Goal: Information Seeking & Learning: Learn about a topic

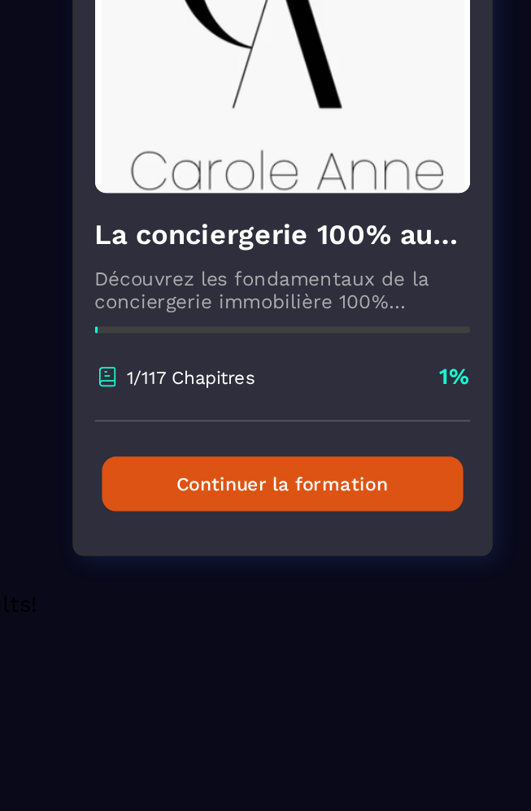
click at [299, 451] on button "Continuer la formation" at bounding box center [266, 460] width 210 height 32
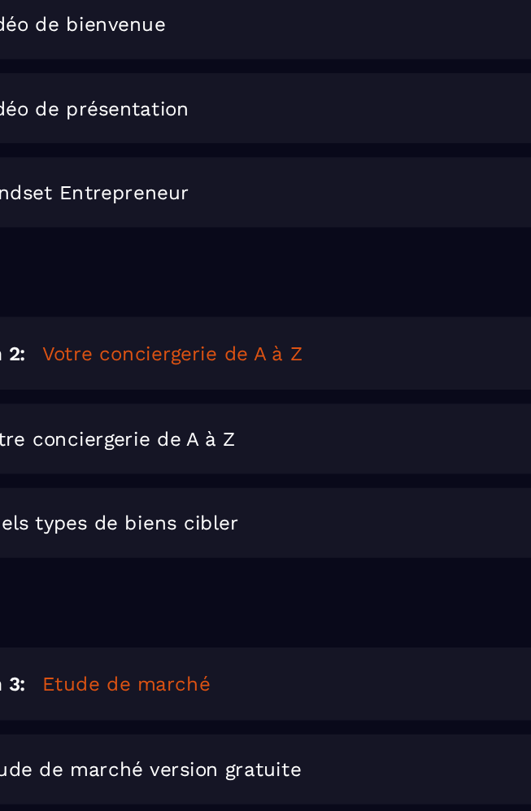
scroll to position [432, 0]
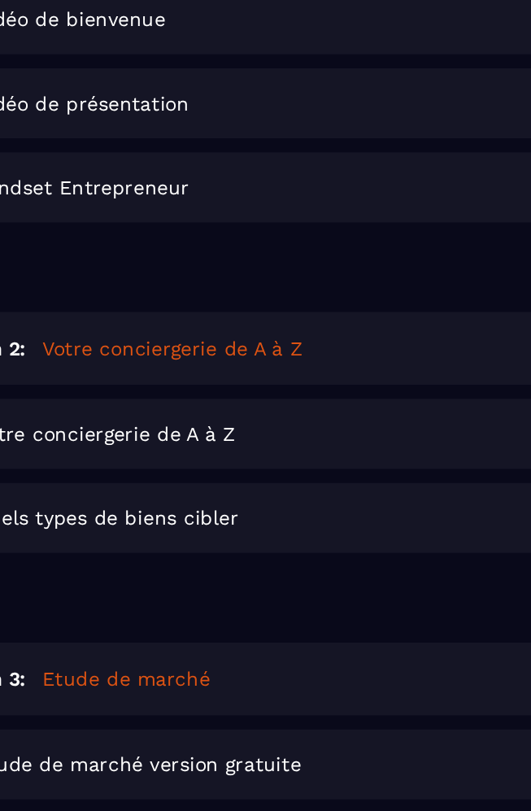
click at [243, 418] on div "Votre conciergerie de A à Z Lire" at bounding box center [287, 431] width 455 height 41
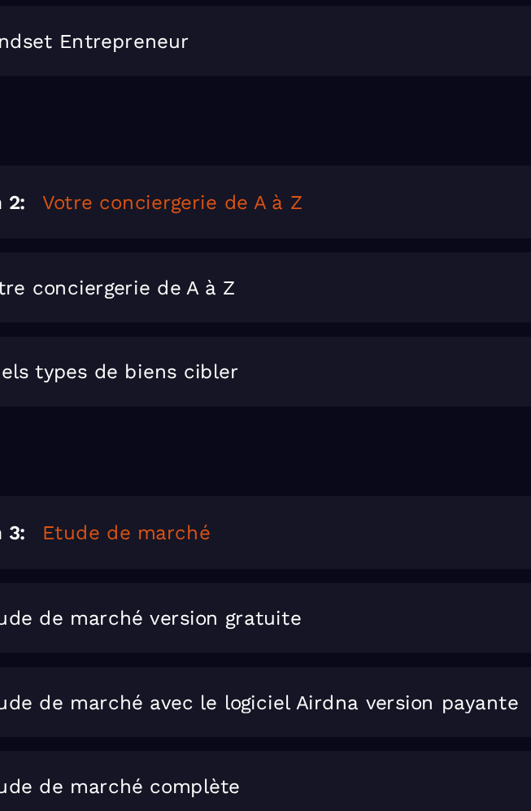
scroll to position [519, 0]
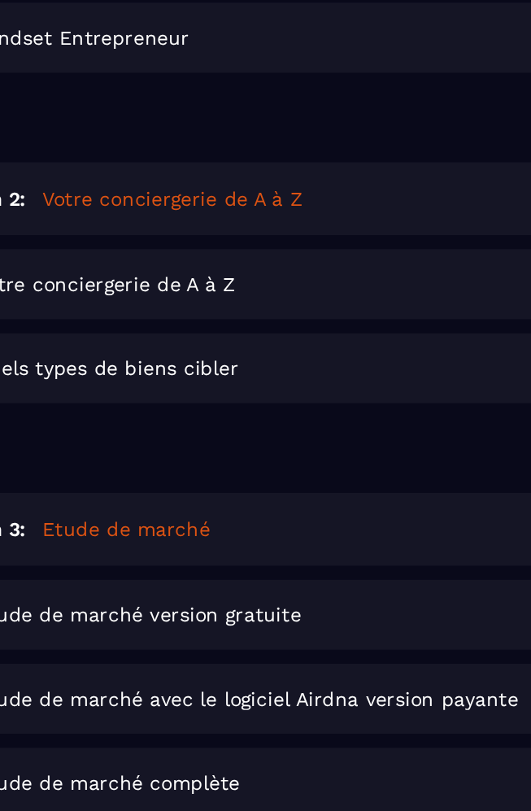
click at [251, 377] on div "Quels types de biens cibler Lire" at bounding box center [287, 392] width 455 height 41
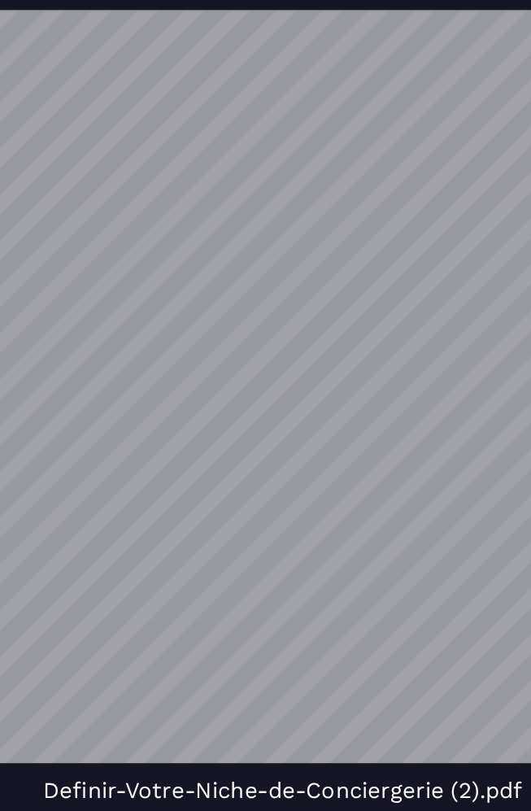
scroll to position [694, 0]
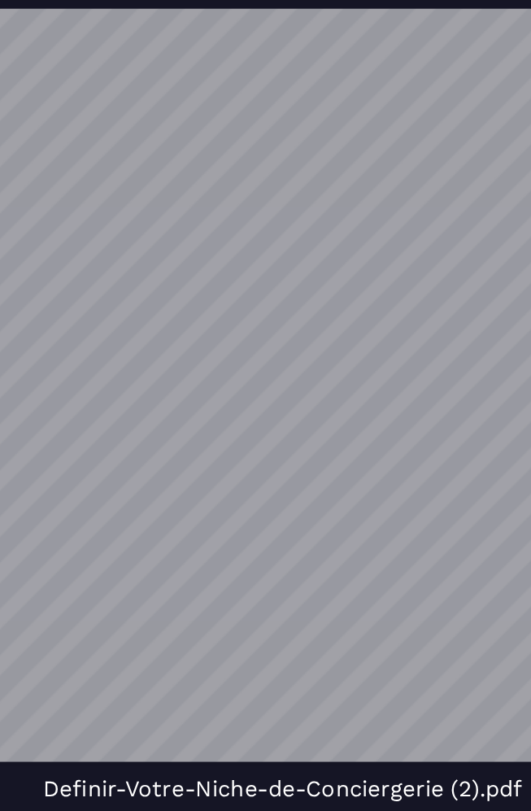
click at [370, 496] on div "Definir-Votre-Niche-de-Conciergerie (2).pdf" at bounding box center [266, 503] width 466 height 15
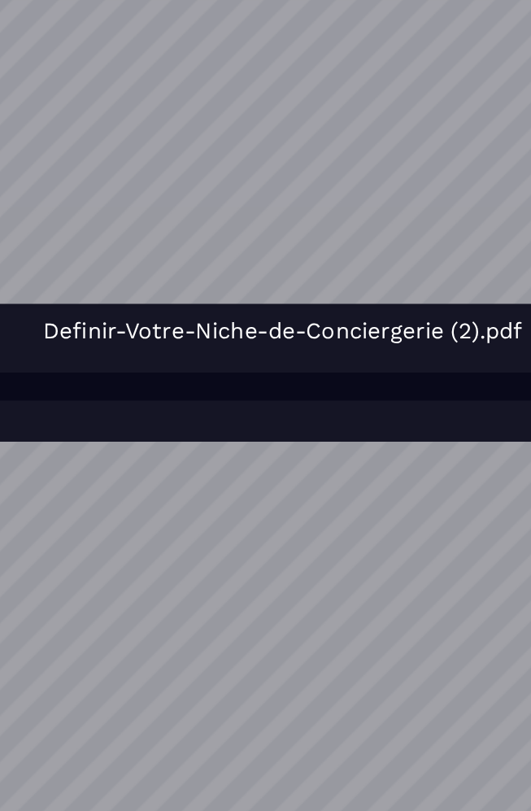
scroll to position [0, 0]
click at [346, 230] on span "Definir-Votre-Niche-de-Conciergerie (2).pdf" at bounding box center [266, 237] width 278 height 15
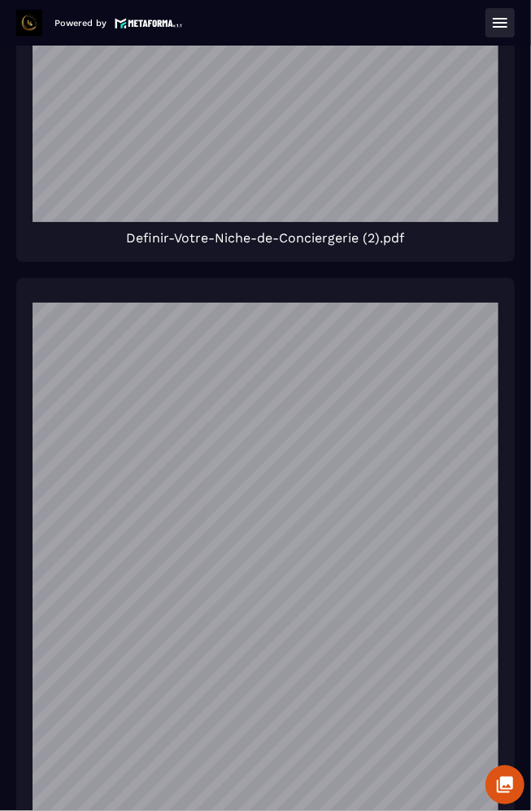
click at [502, 36] on button at bounding box center [499, 22] width 29 height 29
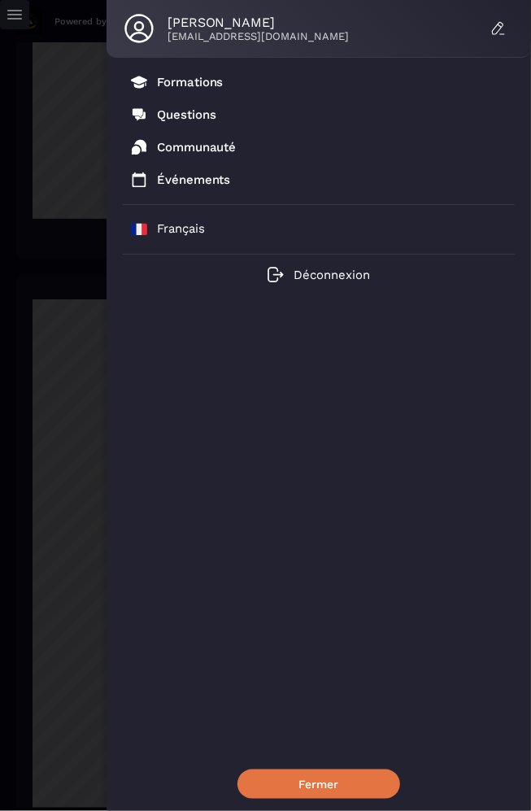
click at [357, 797] on button "Fermer" at bounding box center [318, 783] width 163 height 29
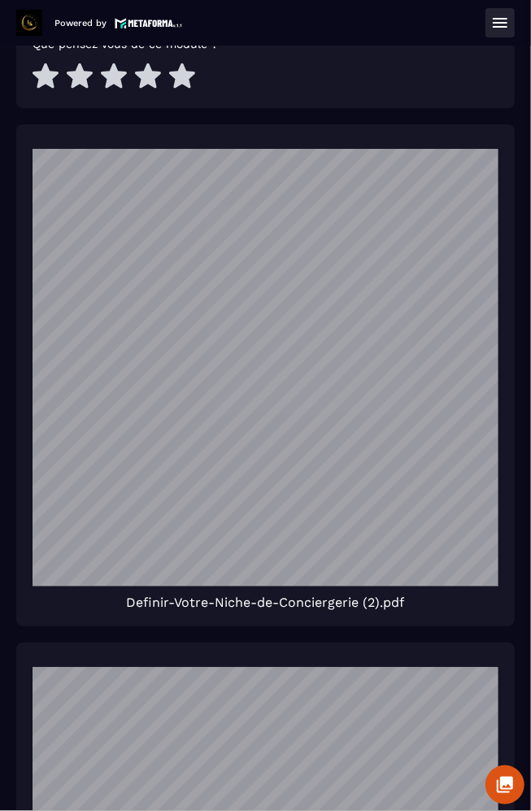
scroll to position [589, 0]
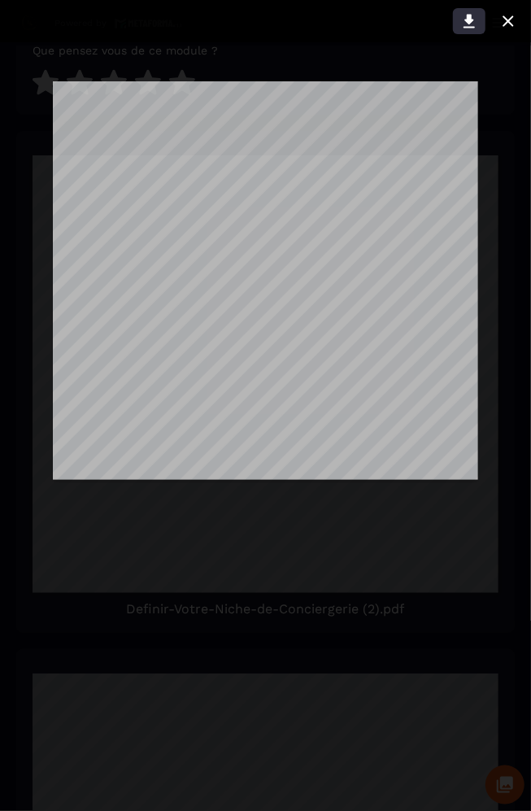
click at [471, 25] on icon at bounding box center [469, 21] width 20 height 20
